Goal: Information Seeking & Learning: Learn about a topic

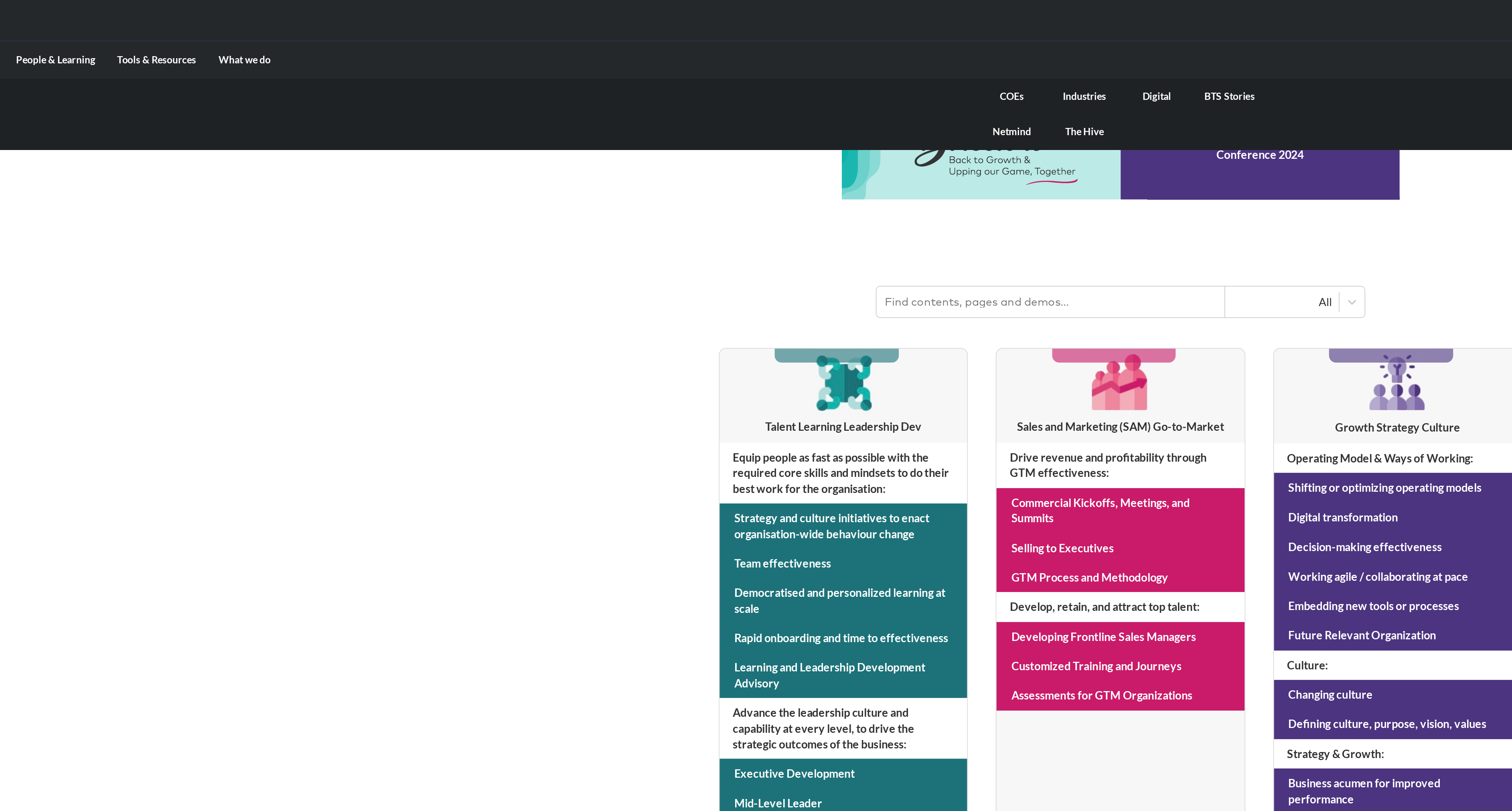
click at [688, 56] on link "COEs" at bounding box center [693, 55] width 42 height 21
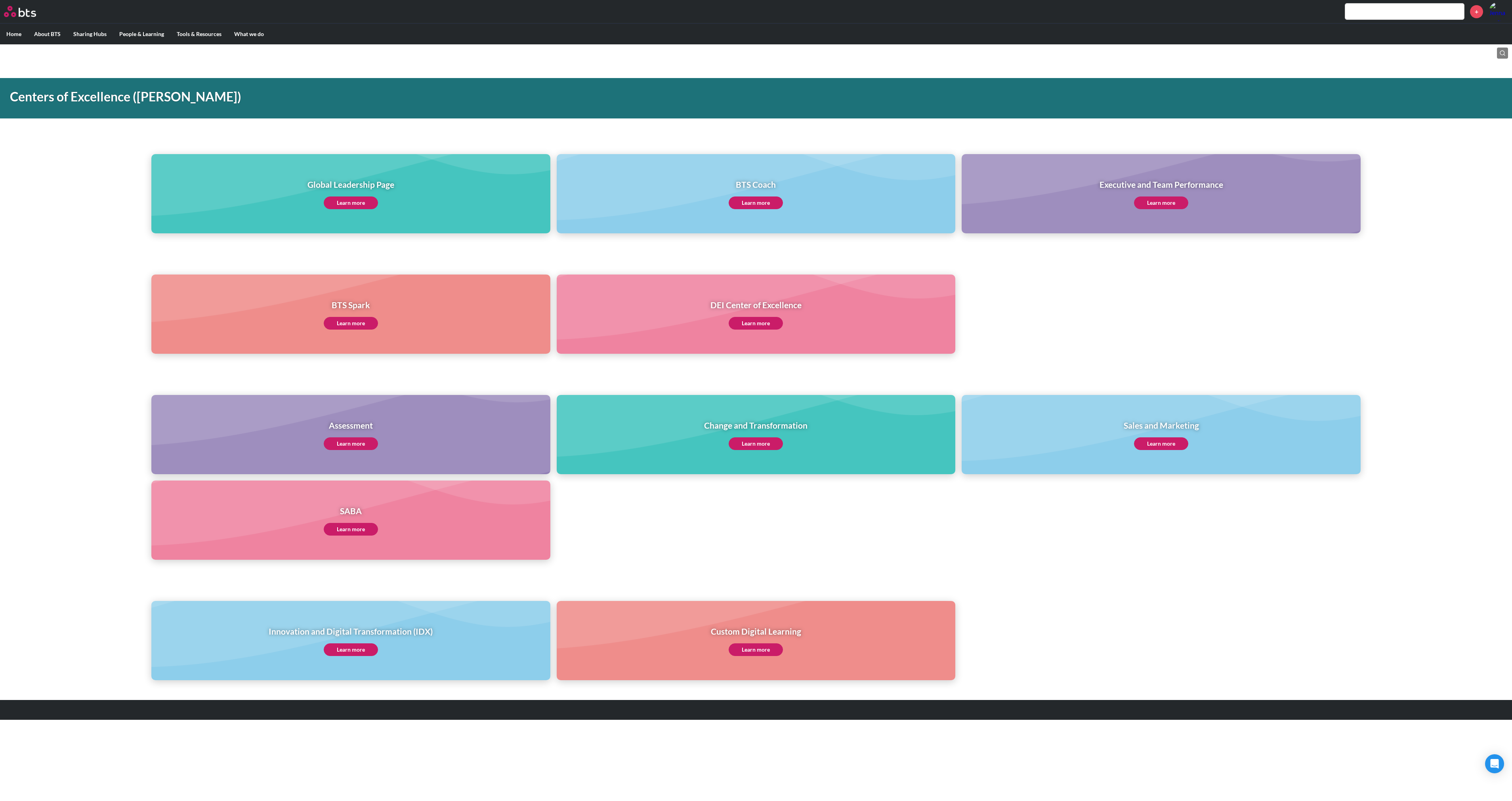
click at [1174, 204] on link "Learn more" at bounding box center [1161, 203] width 54 height 13
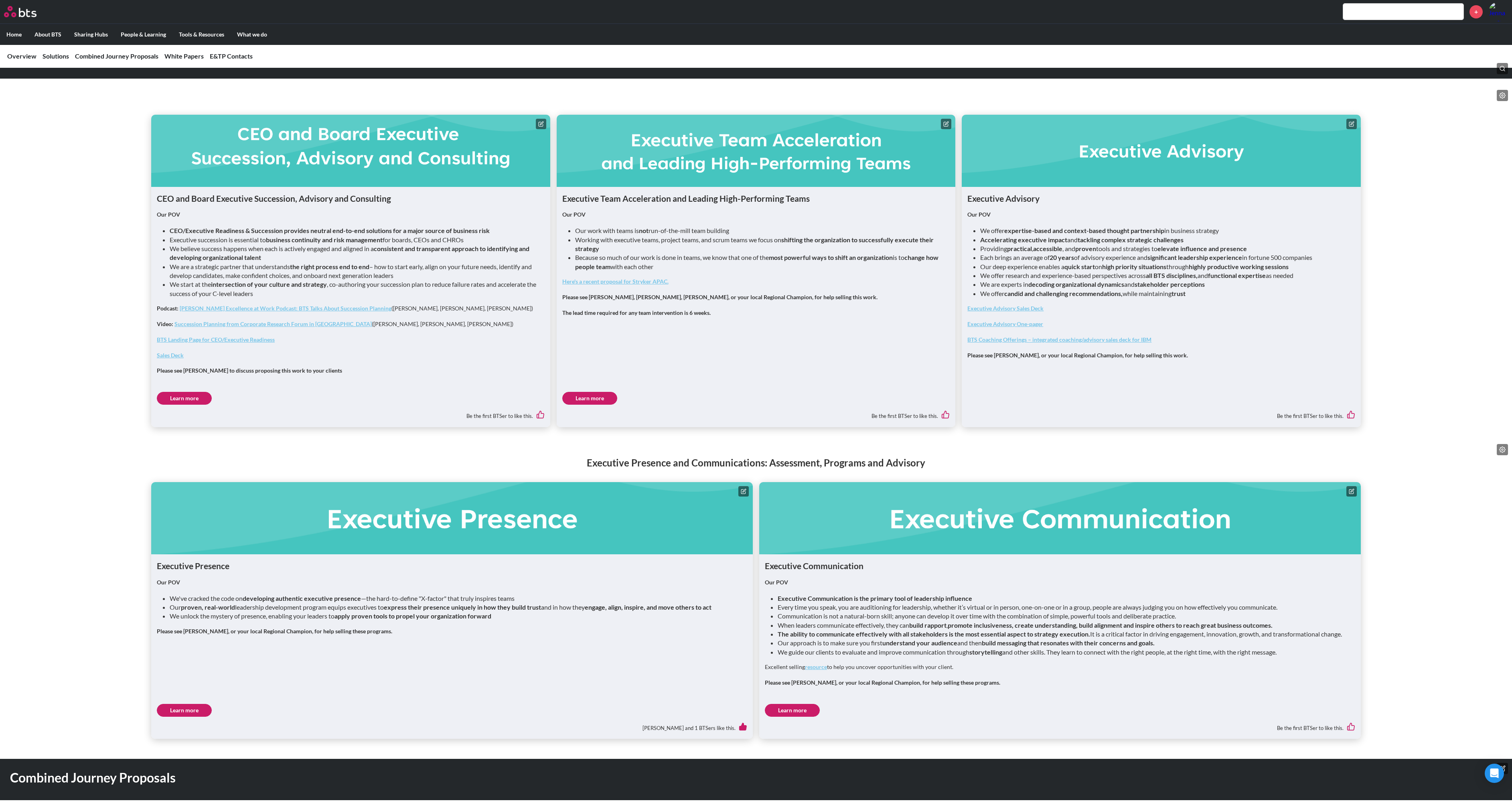
scroll to position [490, 0]
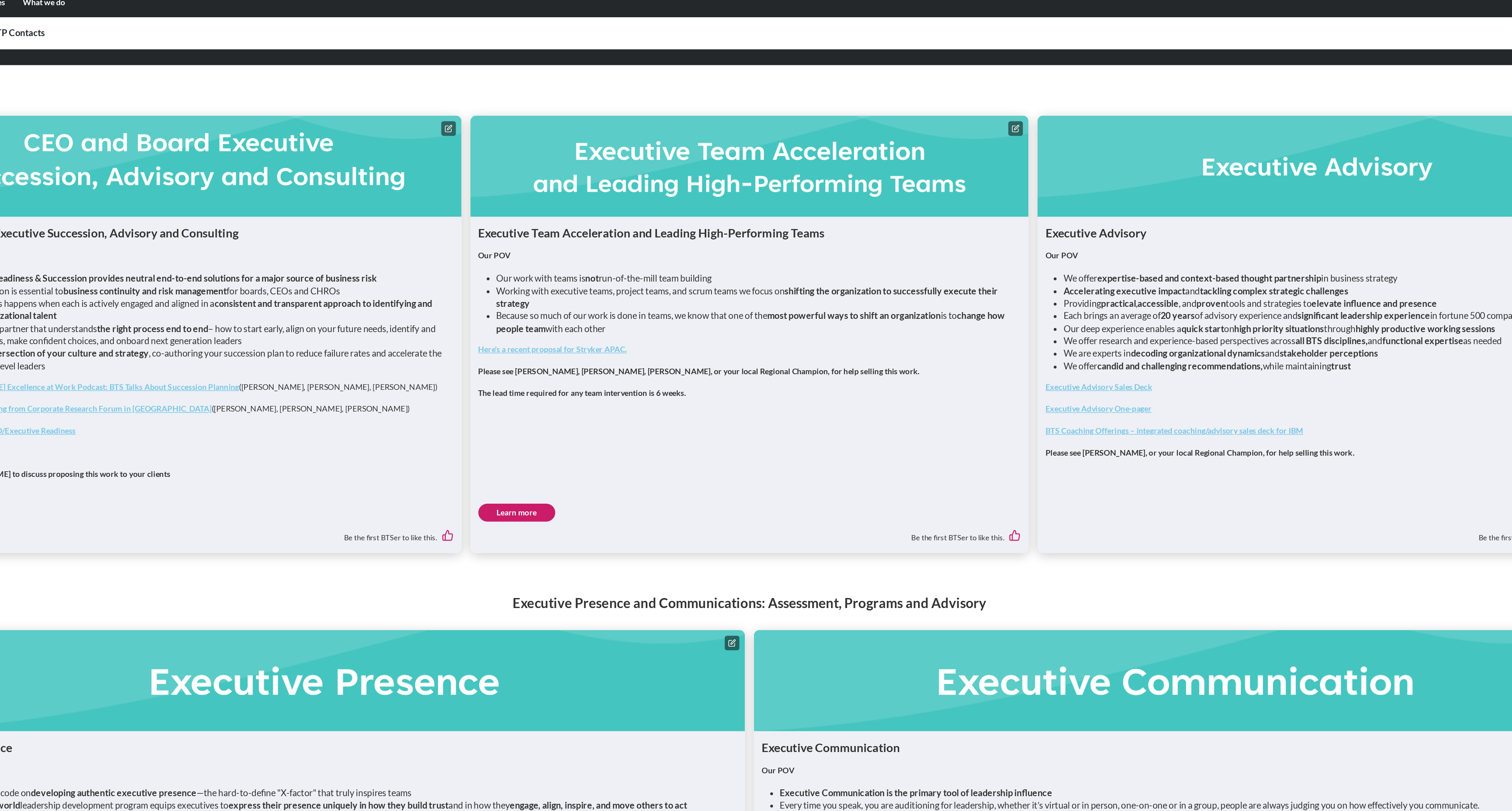
click at [578, 396] on link "Learn more" at bounding box center [589, 399] width 55 height 13
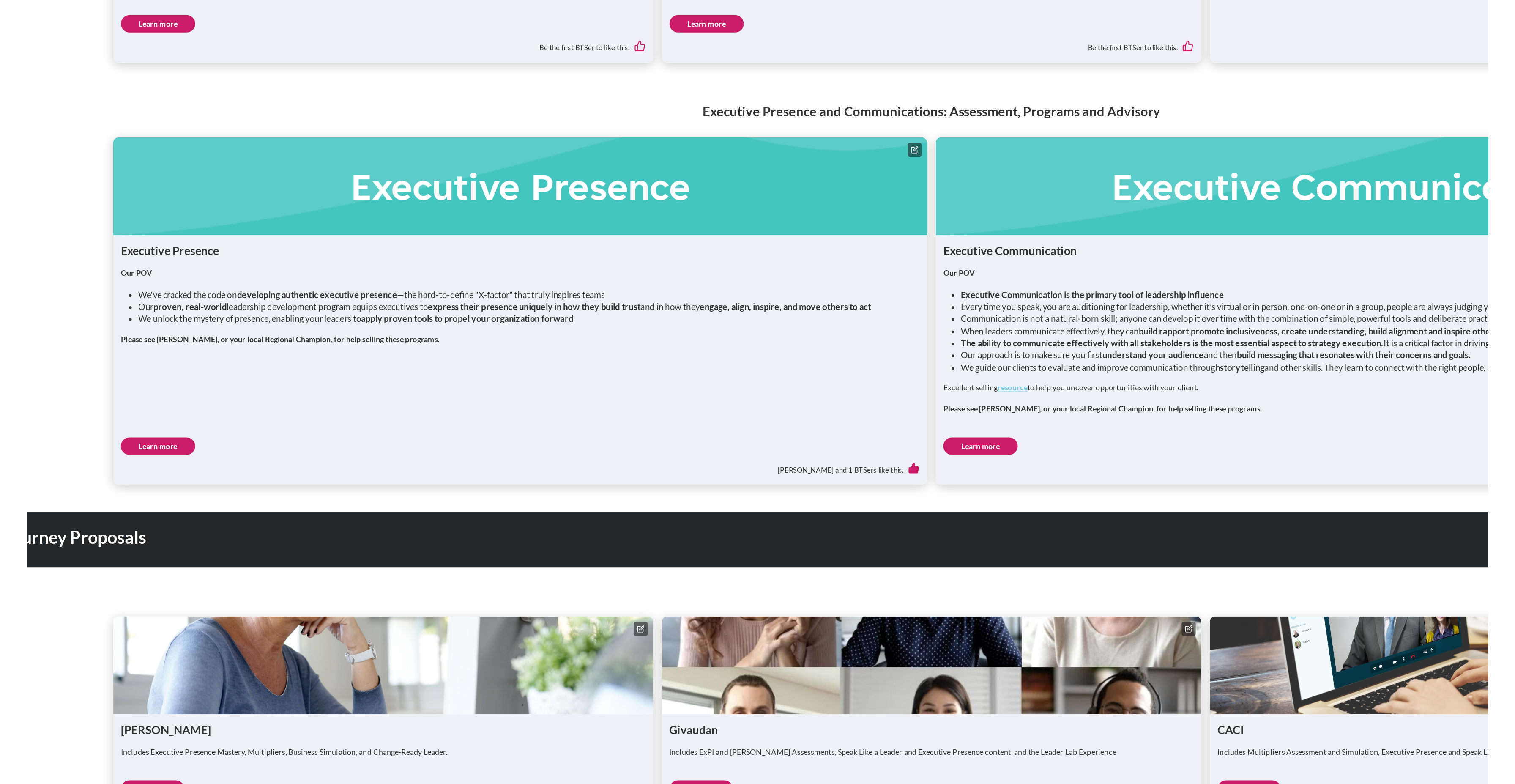
scroll to position [696, 0]
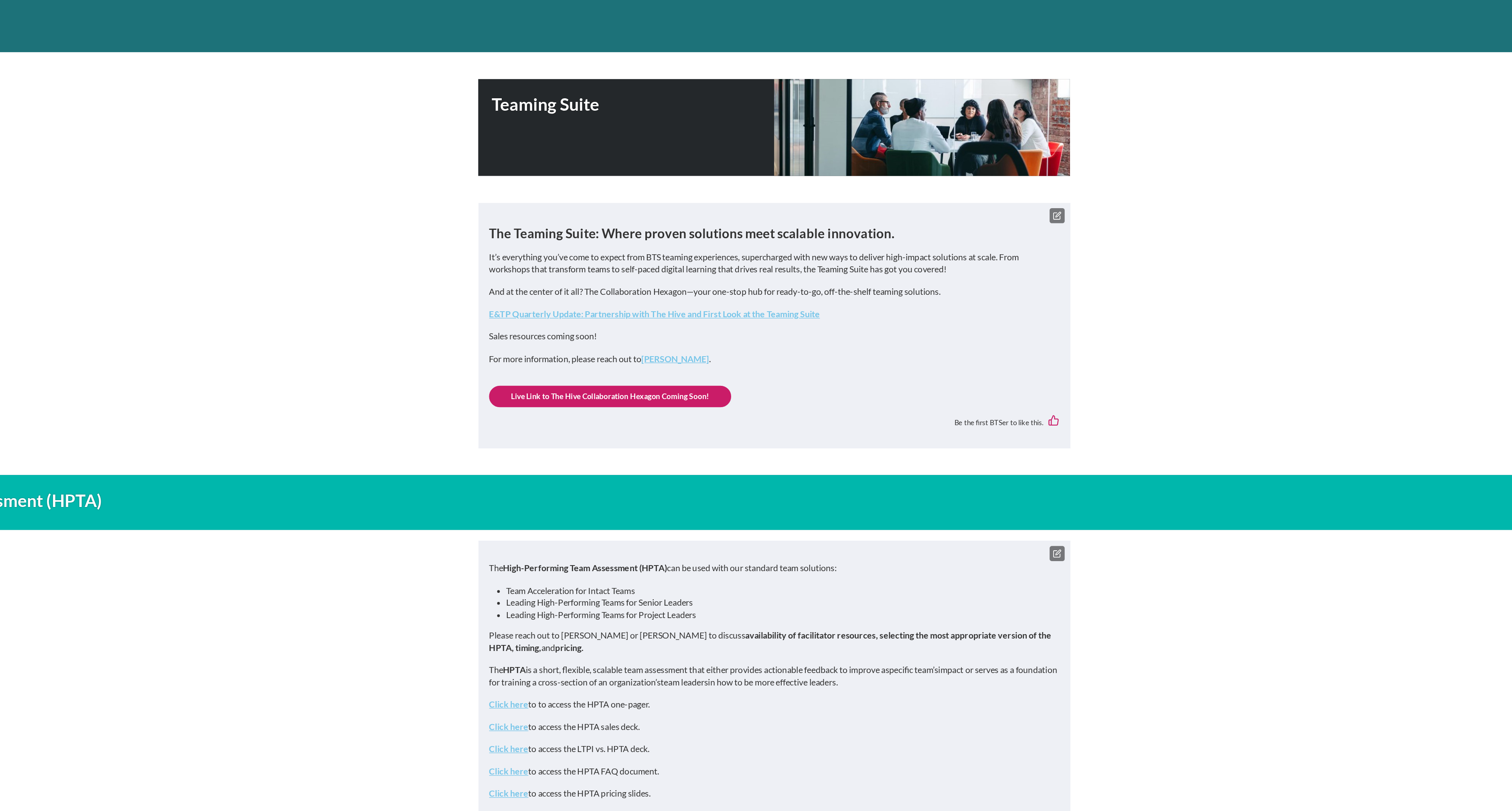
click at [967, 244] on icon at bounding box center [967, 242] width 7 height 7
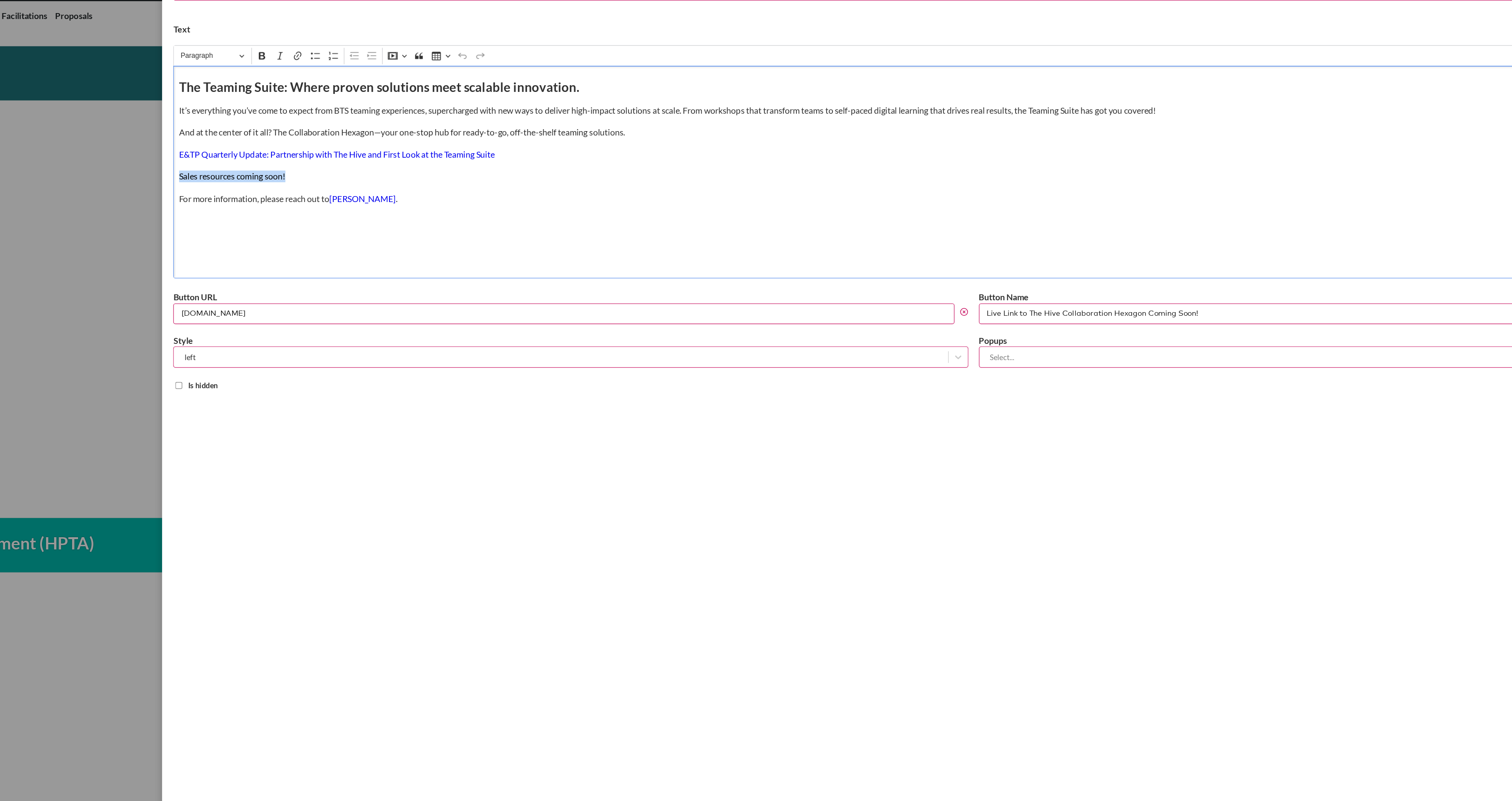
drag, startPoint x: 406, startPoint y: 174, endPoint x: 307, endPoint y: 170, distance: 99.1
click at [307, 170] on div "Edit component text box Close Title Text Media library Rich Text Editor Paragra…" at bounding box center [907, 400] width 1210 height 801
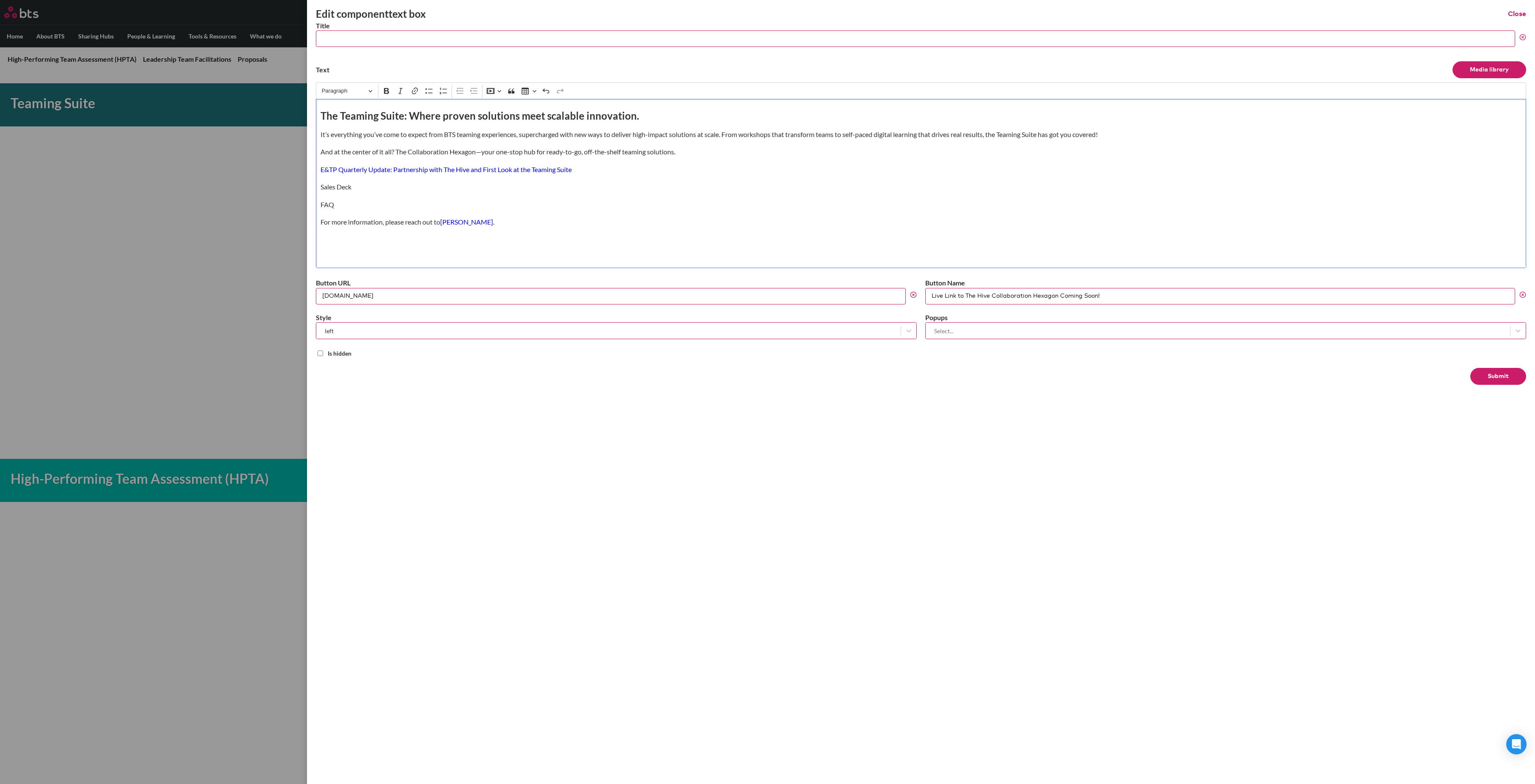
drag, startPoint x: 336, startPoint y: 207, endPoint x: 320, endPoint y: 209, distance: 16.1
click at [320, 209] on div "The Teaming Suite: Where proven solutions meet scalable innovation. It’s everyt…" at bounding box center [921, 183] width 1210 height 169
drag, startPoint x: 330, startPoint y: 209, endPoint x: 413, endPoint y: 91, distance: 144.3
click at [413, 91] on icon "Editor toolbar" at bounding box center [415, 91] width 9 height 9
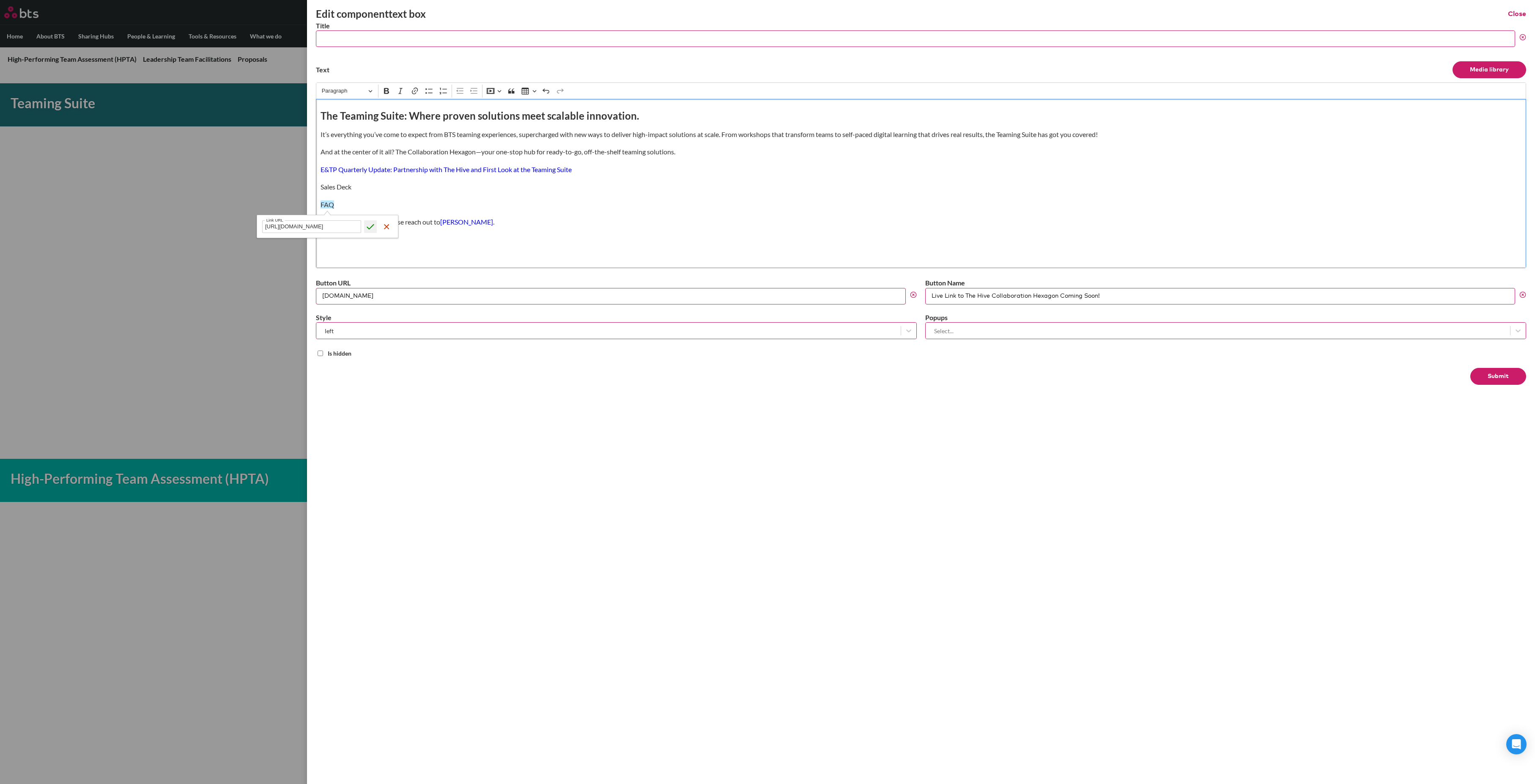
type input "https://bts.box.com/s/1n12csiuedy1gw61gki03dnw352odifk"
click at [372, 227] on icon "submit" at bounding box center [370, 227] width 7 height 6
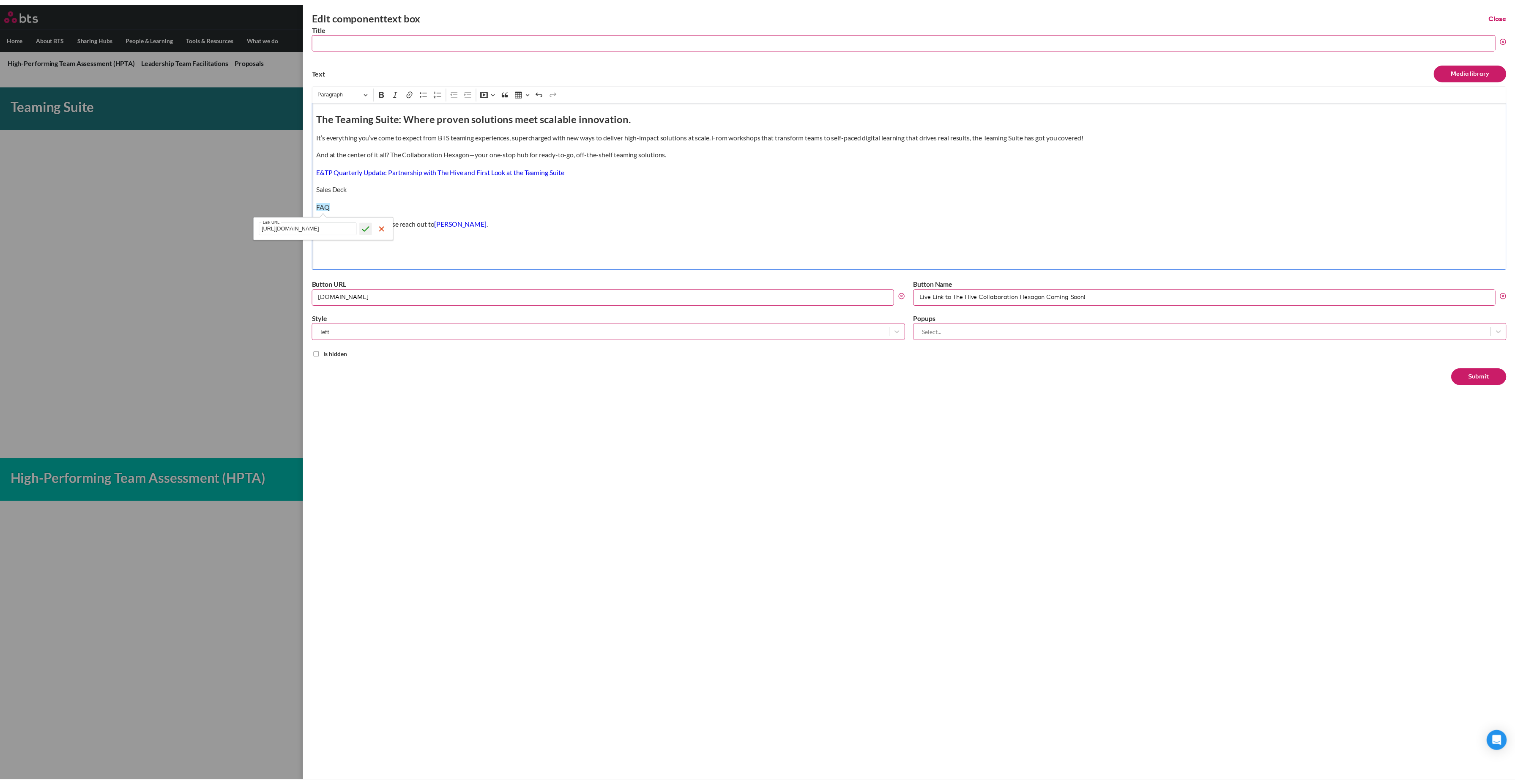
scroll to position [0, 0]
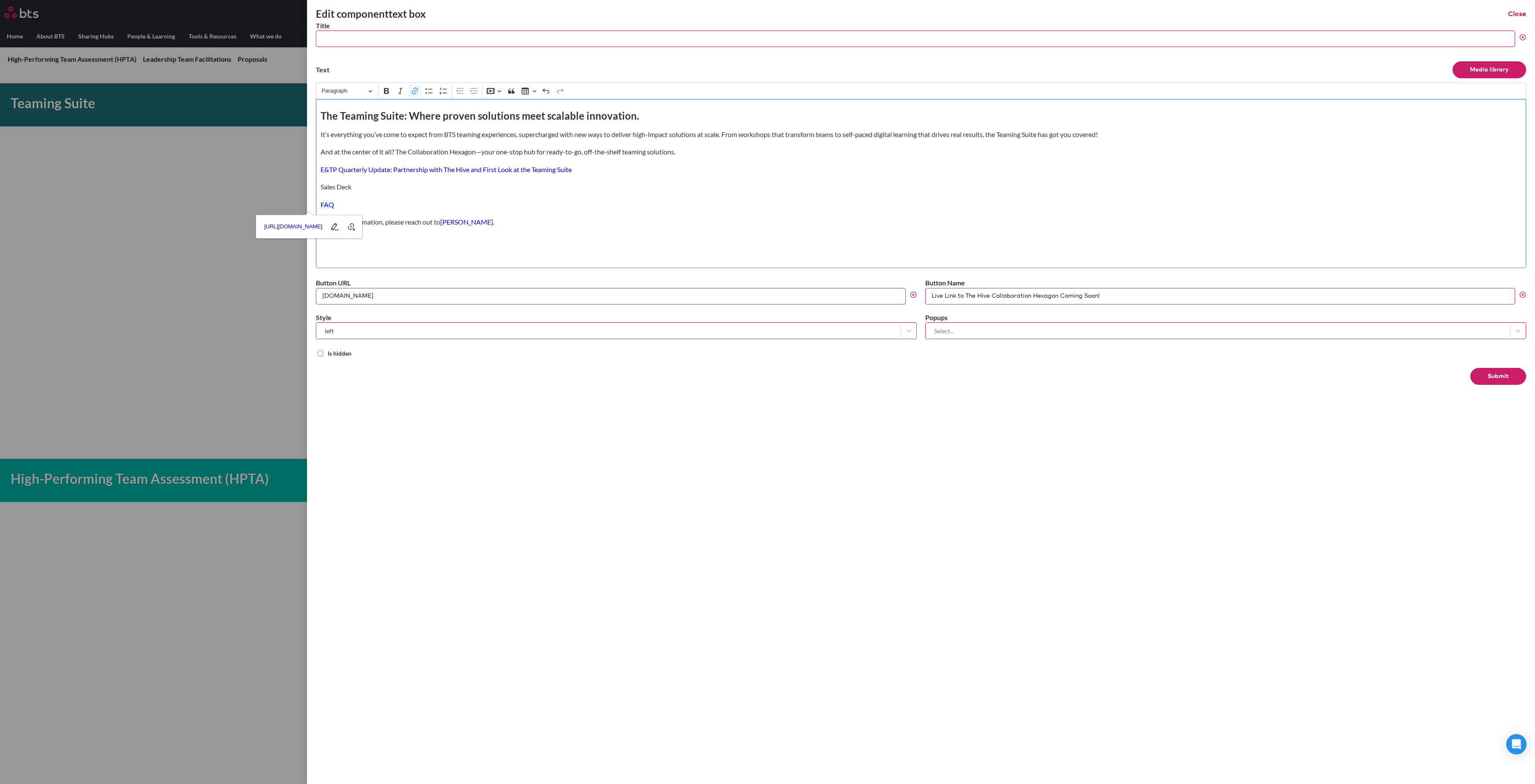
click at [558, 214] on div "The Teaming Suite: Where proven solutions meet scalable innovation. It’s everyt…" at bounding box center [921, 183] width 1210 height 169
click at [1488, 381] on button "Submit" at bounding box center [1498, 376] width 56 height 17
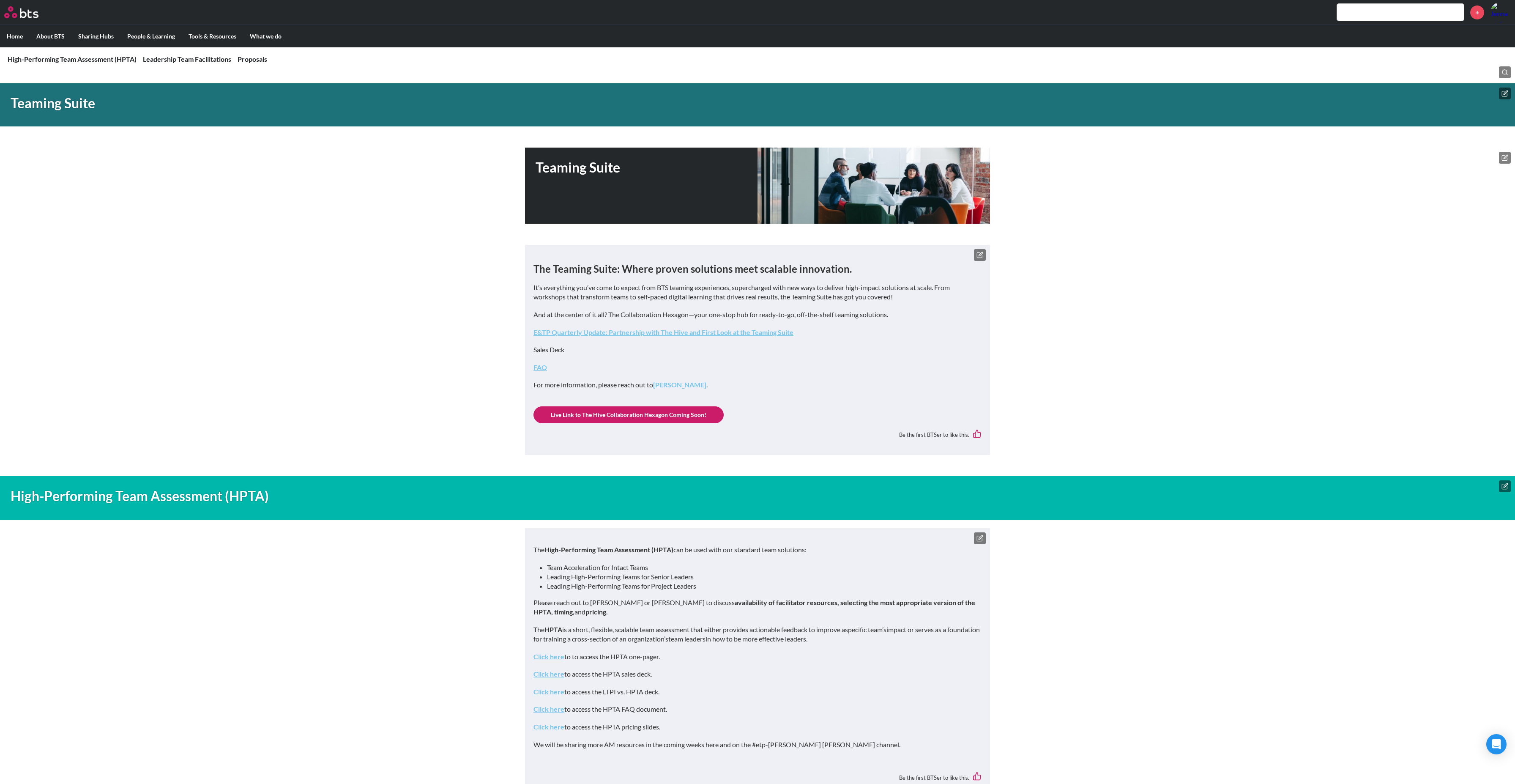
click at [539, 369] on link "FAQ" at bounding box center [540, 367] width 14 height 8
click at [1045, 356] on main "High-Performing Team Assessment (HPTA) Leadership Team Facilitations Proposals …" at bounding box center [757, 758] width 1515 height 1420
